Goal: Information Seeking & Learning: Compare options

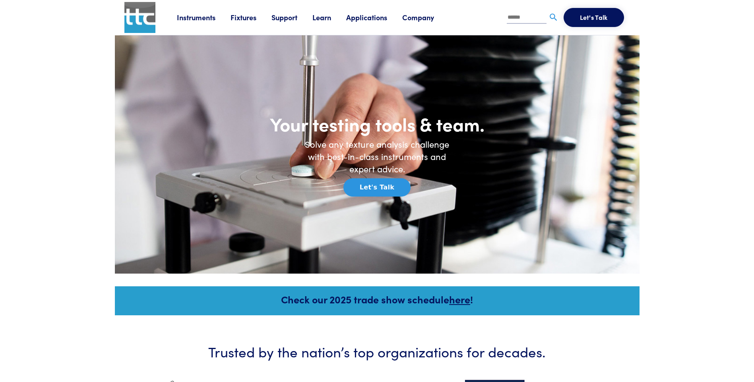
click at [200, 17] on link "Instruments" at bounding box center [204, 17] width 54 height 10
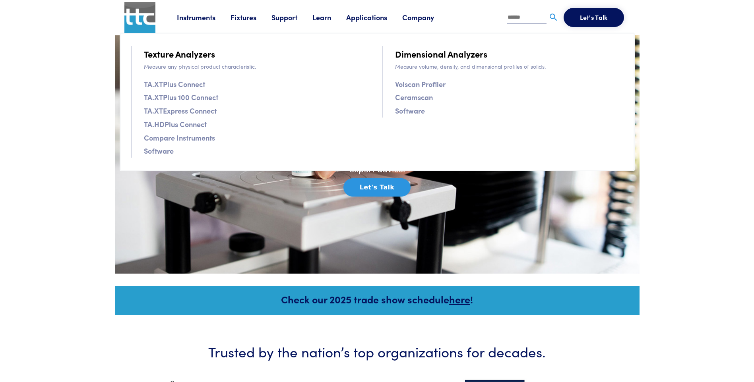
click at [168, 97] on link "TA.XTPlus 100 Connect" at bounding box center [181, 97] width 74 height 12
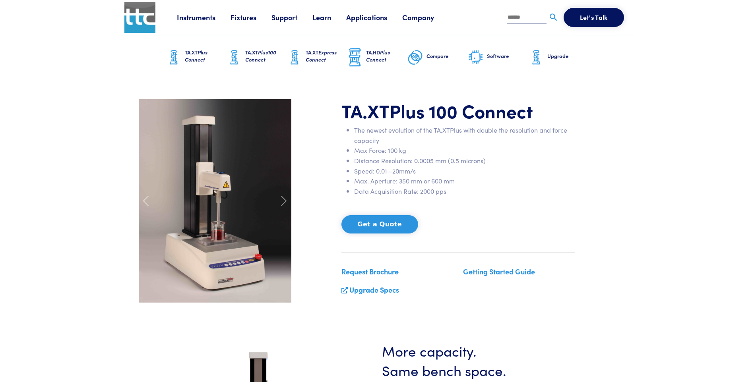
click at [193, 17] on link "Instruments" at bounding box center [204, 17] width 54 height 10
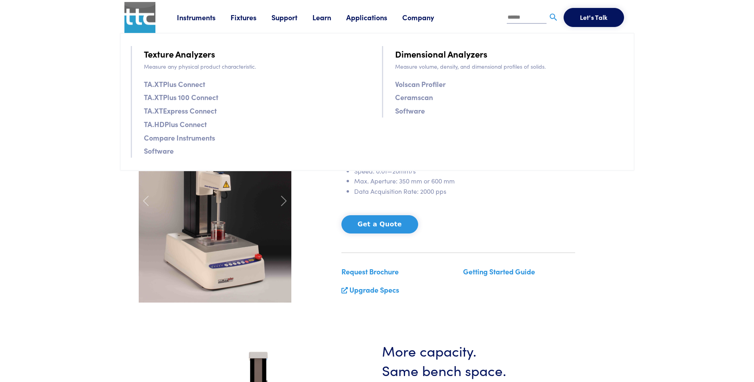
click at [180, 138] on link "Compare Instruments" at bounding box center [179, 138] width 71 height 12
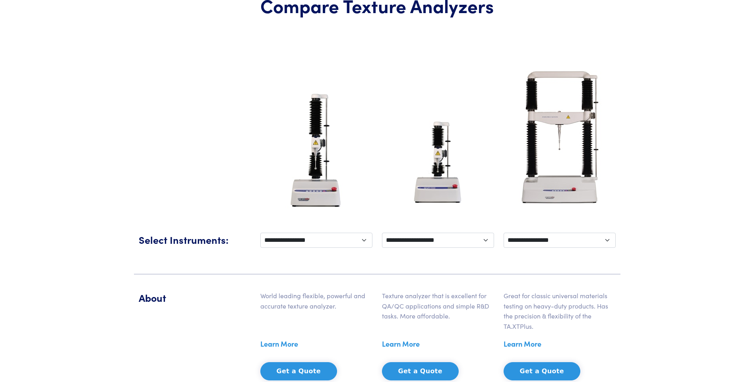
scroll to position [119, 0]
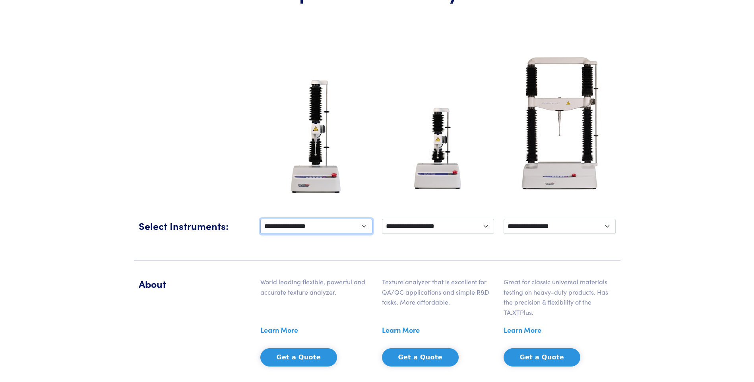
click at [342, 220] on select "**********" at bounding box center [316, 226] width 112 height 15
click at [260, 219] on select "**********" at bounding box center [316, 226] width 112 height 15
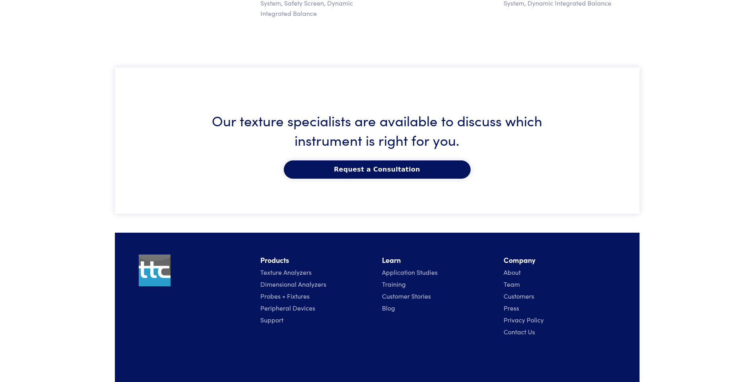
scroll to position [1354, 0]
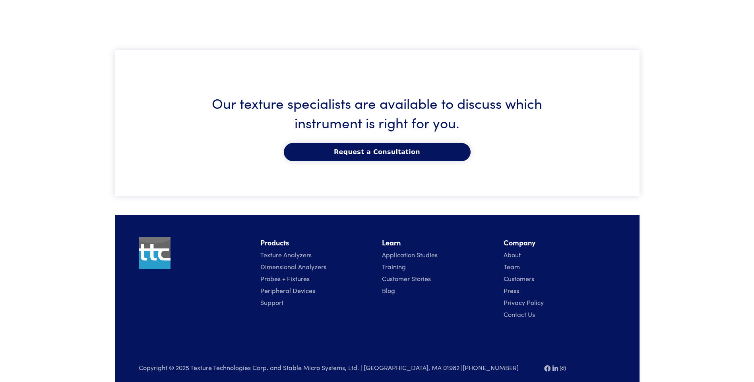
click at [300, 250] on link "Texture Analyzers" at bounding box center [285, 254] width 51 height 9
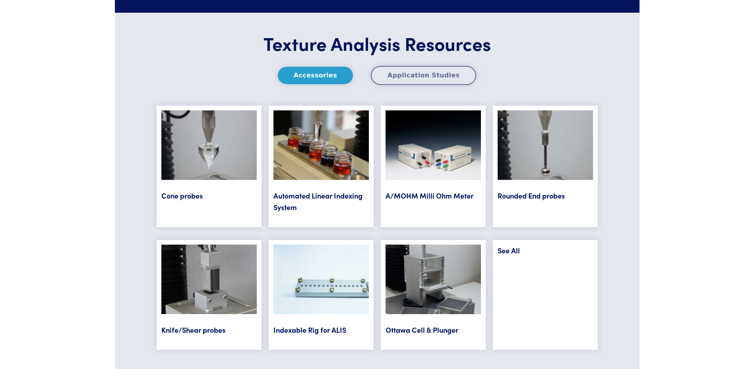
scroll to position [3234, 0]
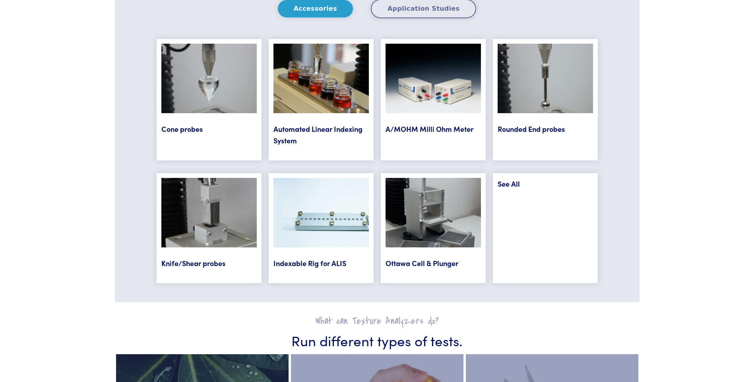
click at [506, 186] on link "See All" at bounding box center [508, 184] width 22 height 10
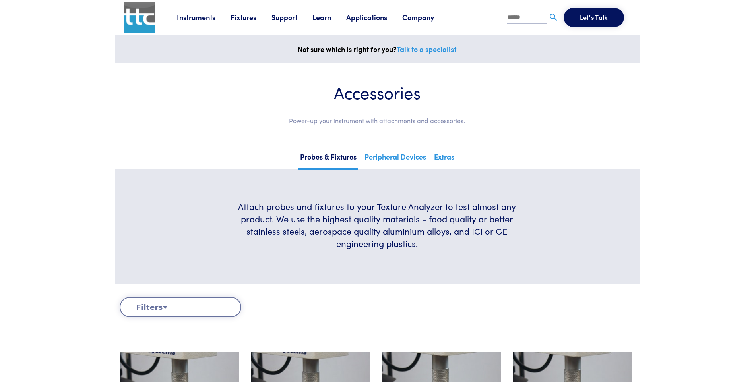
drag, startPoint x: 524, startPoint y: 18, endPoint x: 526, endPoint y: 14, distance: 4.6
click at [525, 17] on input "text" at bounding box center [526, 18] width 40 height 12
type input "*****"
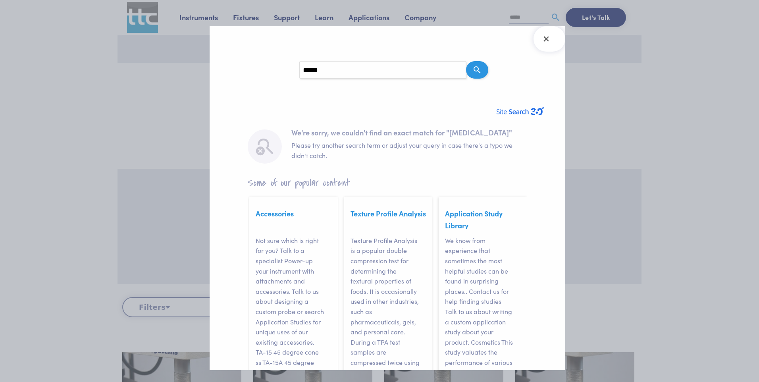
click at [271, 218] on link "Accessories" at bounding box center [275, 214] width 38 height 10
click at [170, 82] on div at bounding box center [379, 191] width 759 height 382
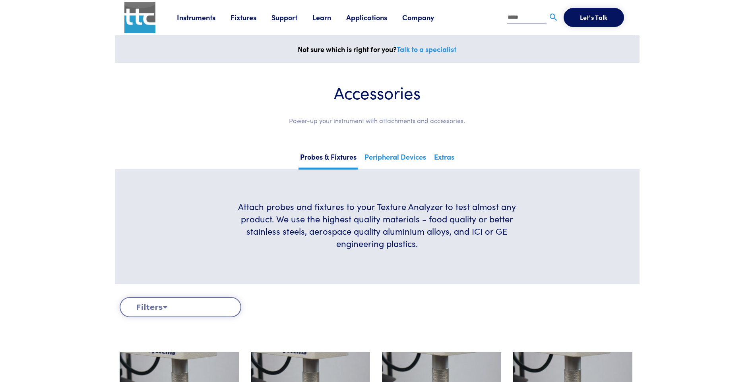
click at [204, 19] on link "Instruments" at bounding box center [204, 17] width 54 height 10
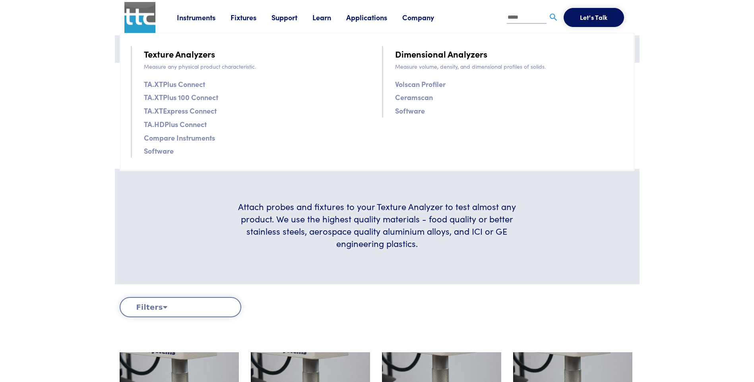
click at [184, 85] on link "TA.XTPlus Connect" at bounding box center [174, 84] width 61 height 12
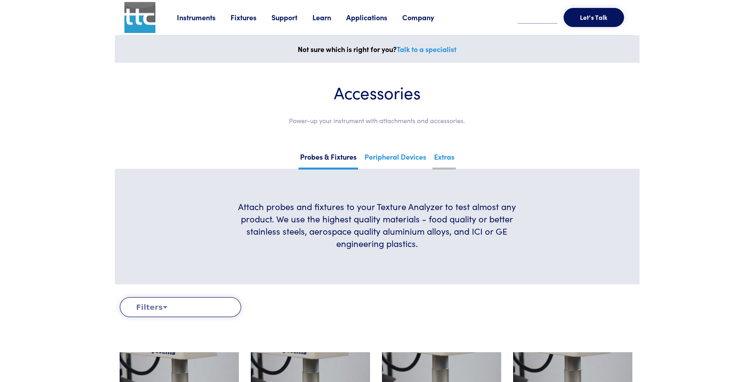
click at [440, 155] on link "Extras" at bounding box center [443, 159] width 23 height 19
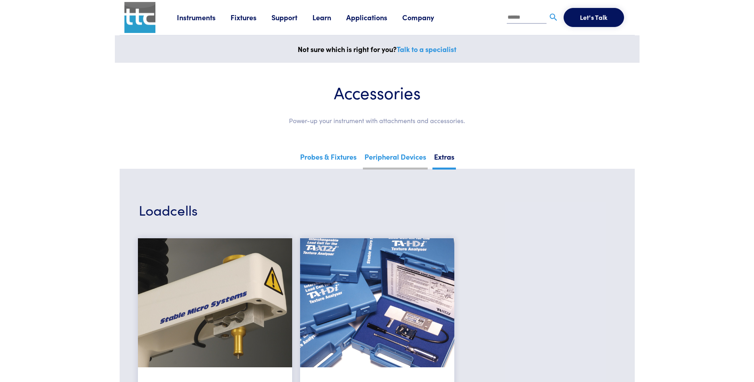
click at [383, 157] on link "Peripheral Devices" at bounding box center [395, 159] width 65 height 19
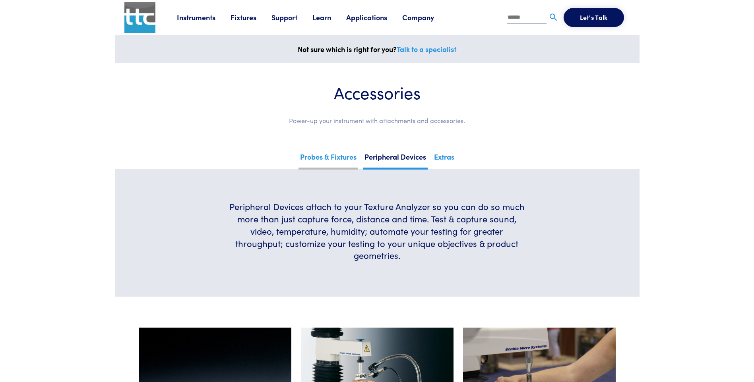
click at [310, 161] on link "Probes & Fixtures" at bounding box center [328, 159] width 60 height 19
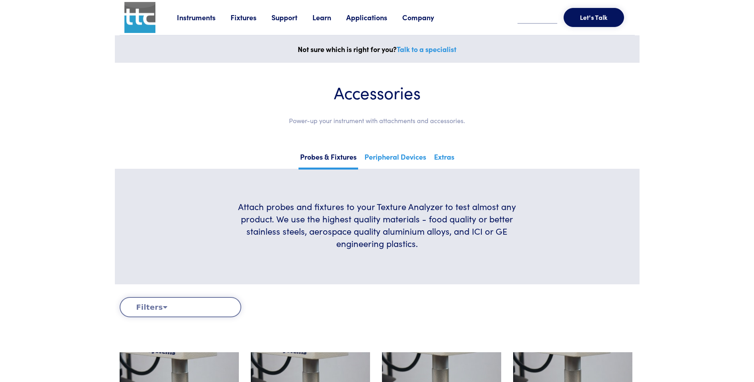
click at [163, 305] on icon at bounding box center [165, 306] width 4 height 7
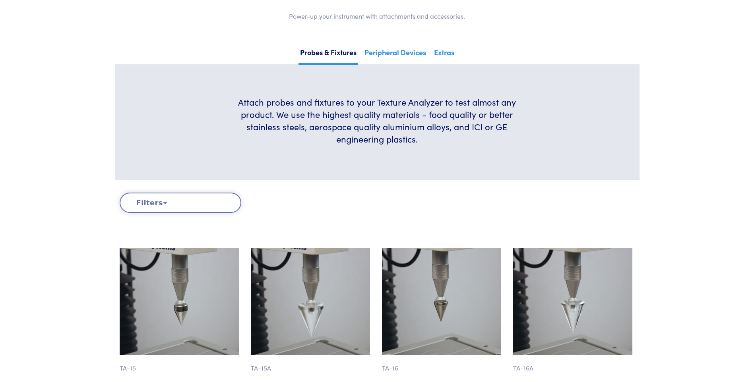
scroll to position [119, 0]
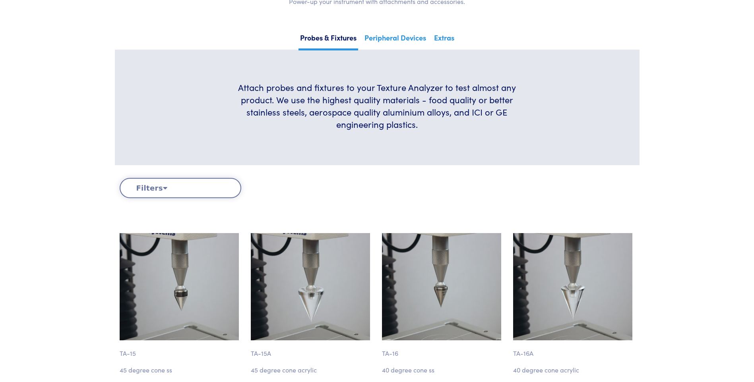
click at [155, 189] on button "Filters" at bounding box center [181, 188] width 122 height 20
click at [152, 188] on button "Filters" at bounding box center [181, 188] width 122 height 20
click at [163, 187] on icon at bounding box center [165, 187] width 4 height 7
drag, startPoint x: 200, startPoint y: 182, endPoint x: 230, endPoint y: 187, distance: 30.8
click at [203, 182] on button "Filters" at bounding box center [181, 188] width 122 height 20
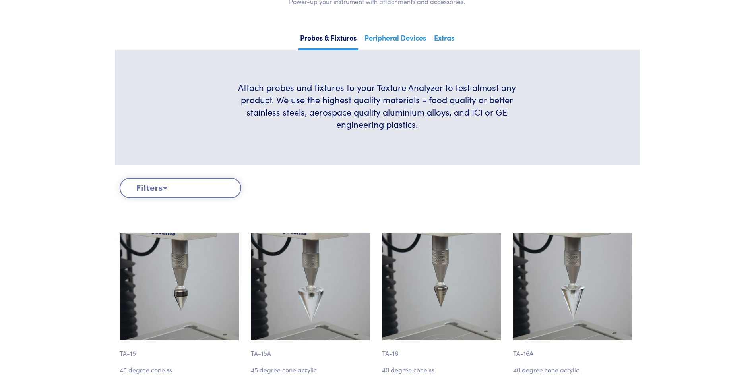
drag, startPoint x: 267, startPoint y: 193, endPoint x: 285, endPoint y: 193, distance: 17.5
click at [268, 193] on div "Clear Filters" at bounding box center [311, 188] width 131 height 20
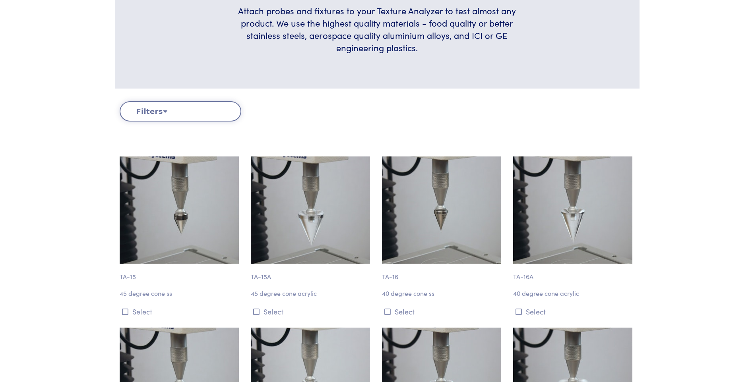
scroll to position [79, 0]
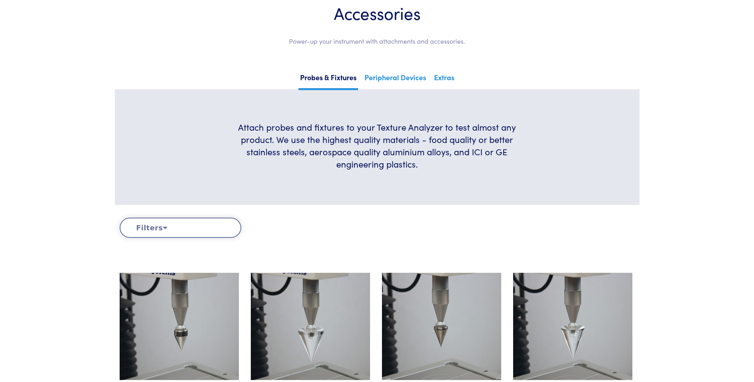
click at [156, 229] on button "Filters" at bounding box center [181, 228] width 122 height 20
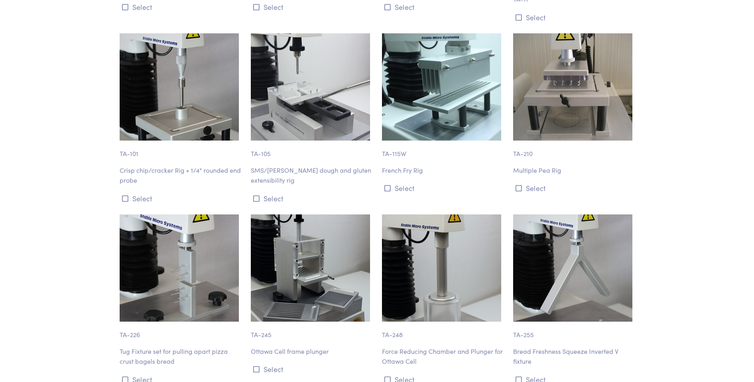
scroll to position [2187, 0]
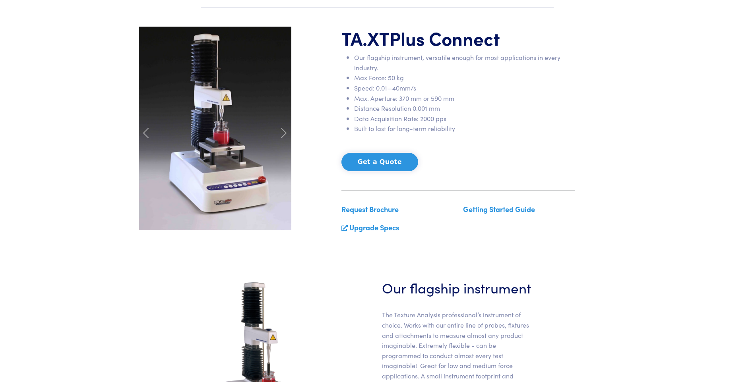
scroll to position [40, 0]
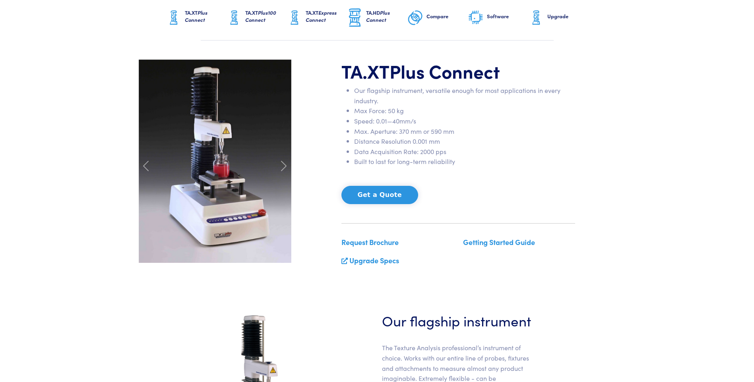
click at [433, 16] on h6 "Compare" at bounding box center [446, 16] width 41 height 7
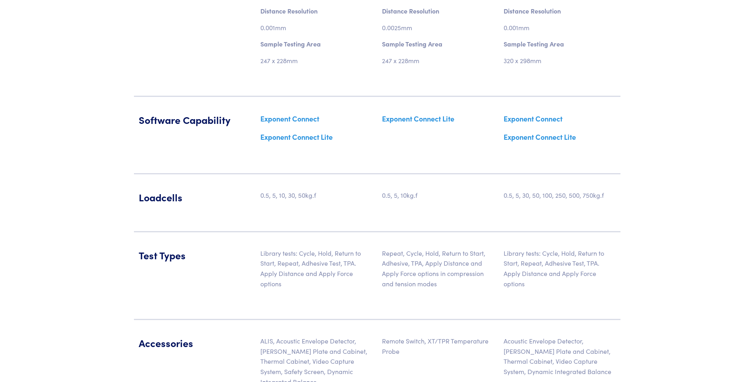
scroll to position [837, 0]
